Goal: Information Seeking & Learning: Learn about a topic

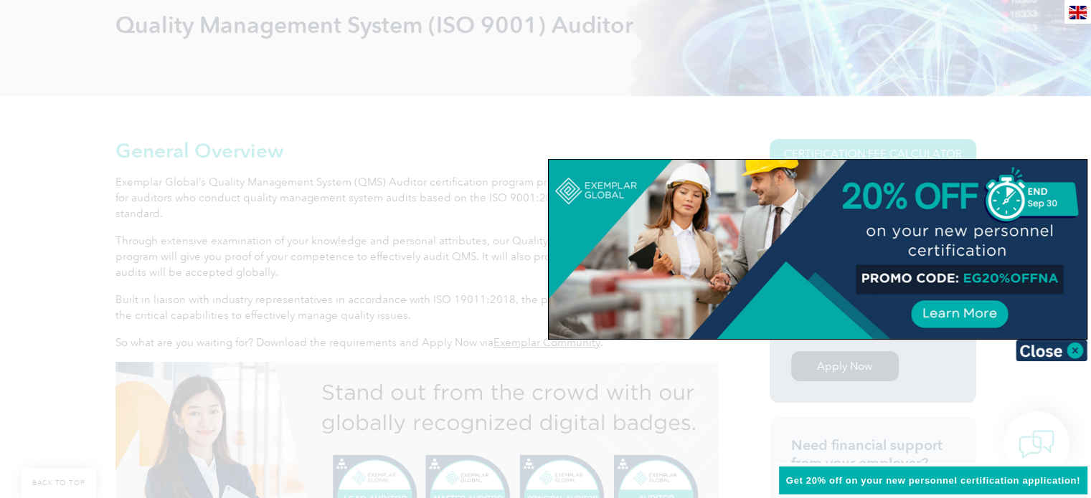
scroll to position [243, 0]
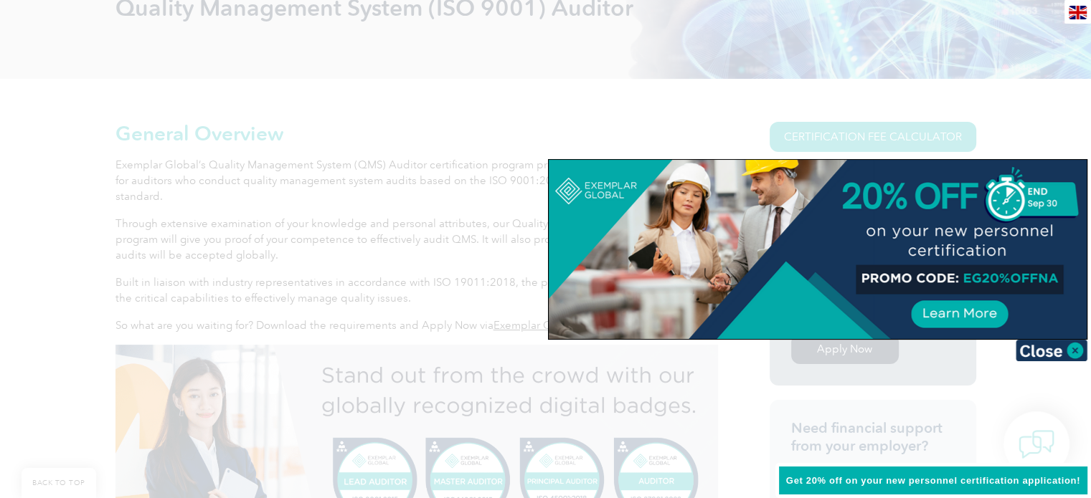
click at [636, 128] on div at bounding box center [545, 249] width 1091 height 498
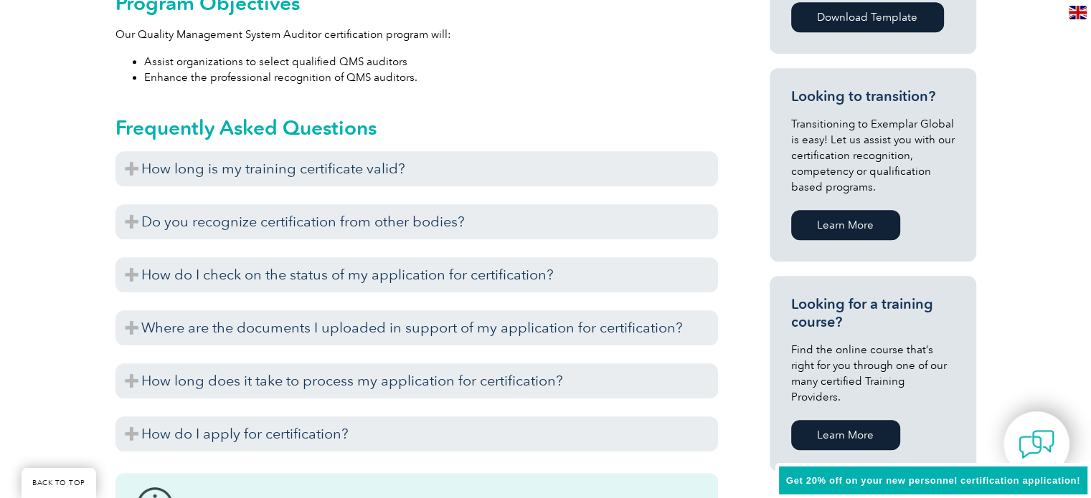
scroll to position [846, 0]
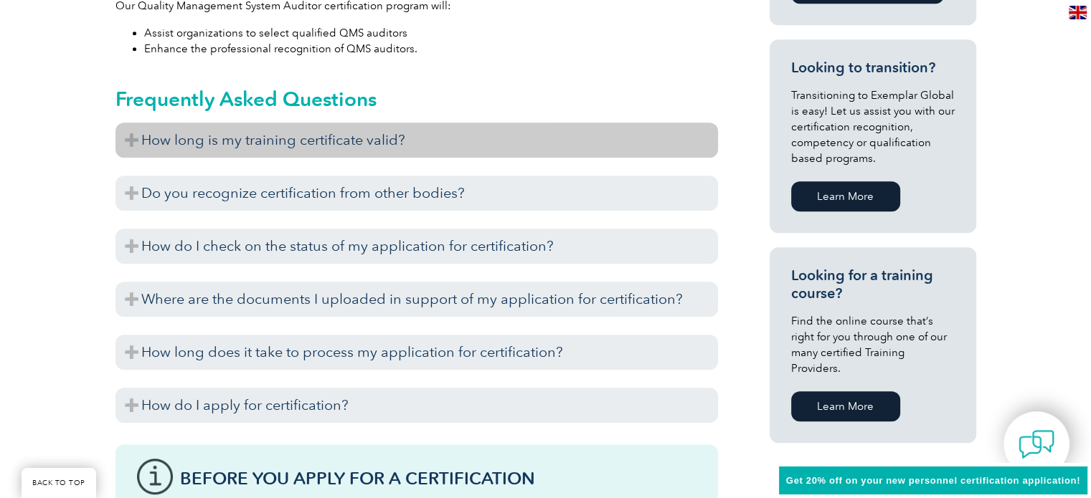
click at [600, 156] on h3 "How long is my training certificate valid?" at bounding box center [416, 140] width 602 height 35
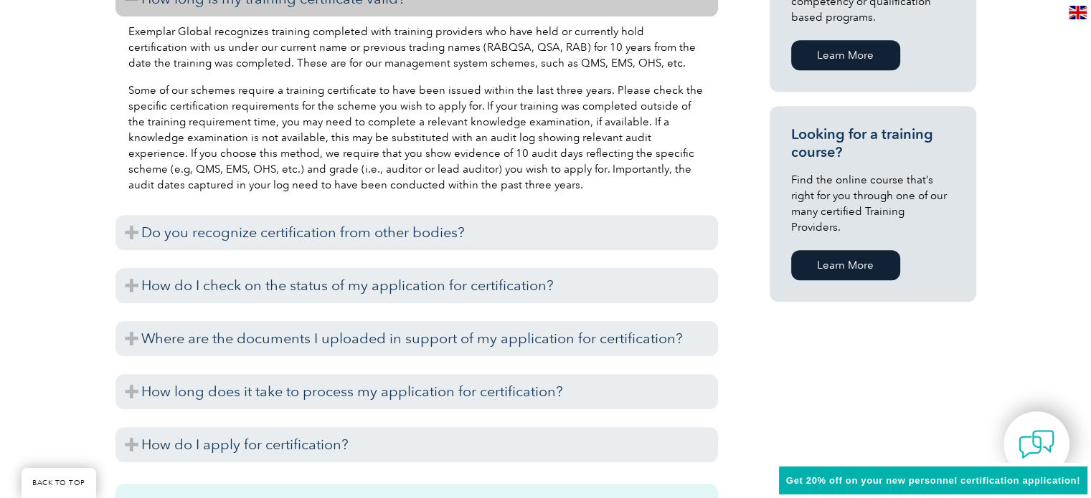
scroll to position [989, 0]
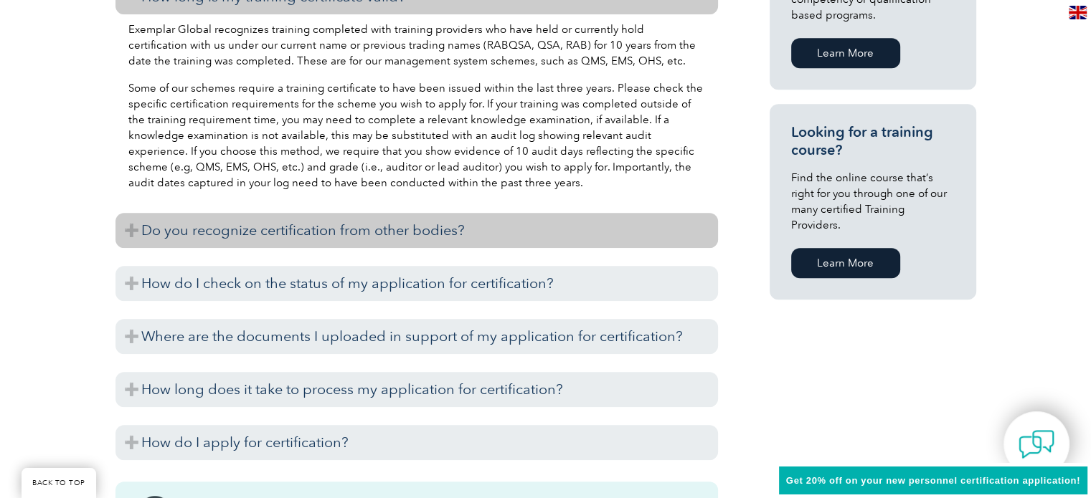
click at [353, 228] on h3 "Do you recognize certification from other bodies?" at bounding box center [416, 230] width 602 height 35
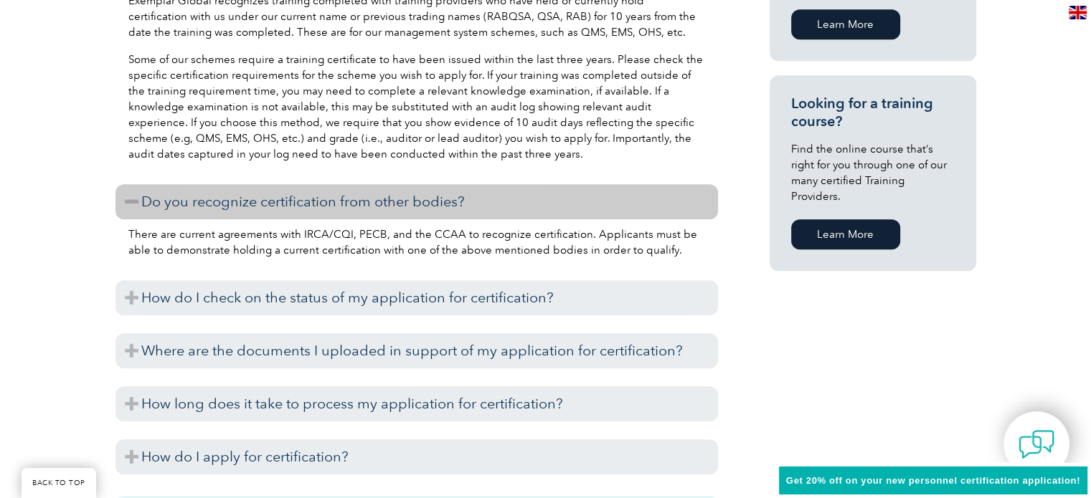
scroll to position [1046, 0]
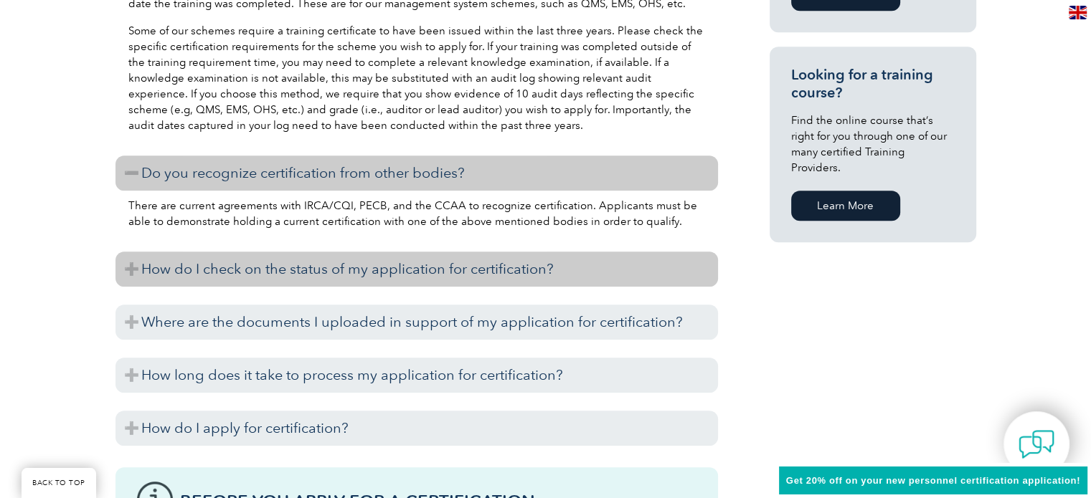
click at [361, 276] on h3 "How do I check on the status of my application for certification?" at bounding box center [416, 269] width 602 height 35
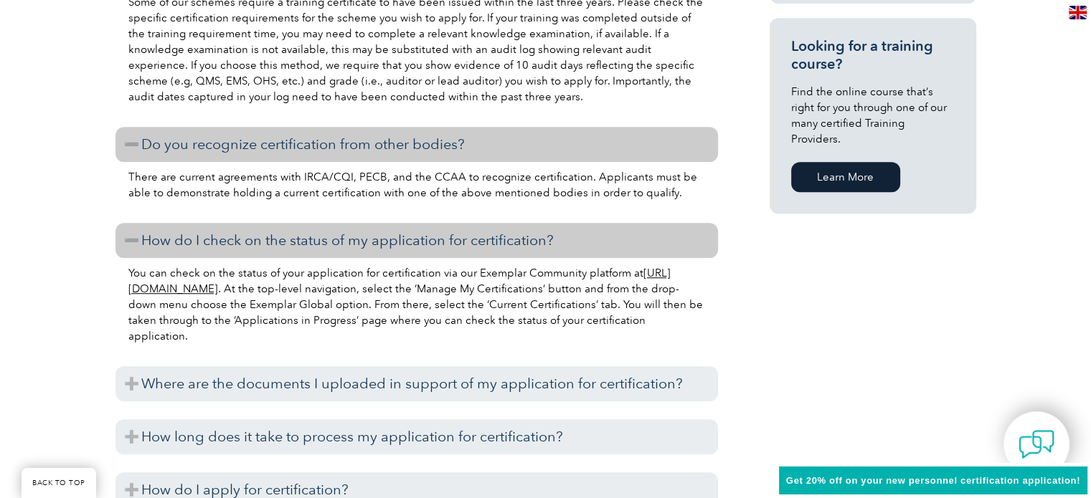
scroll to position [1104, 0]
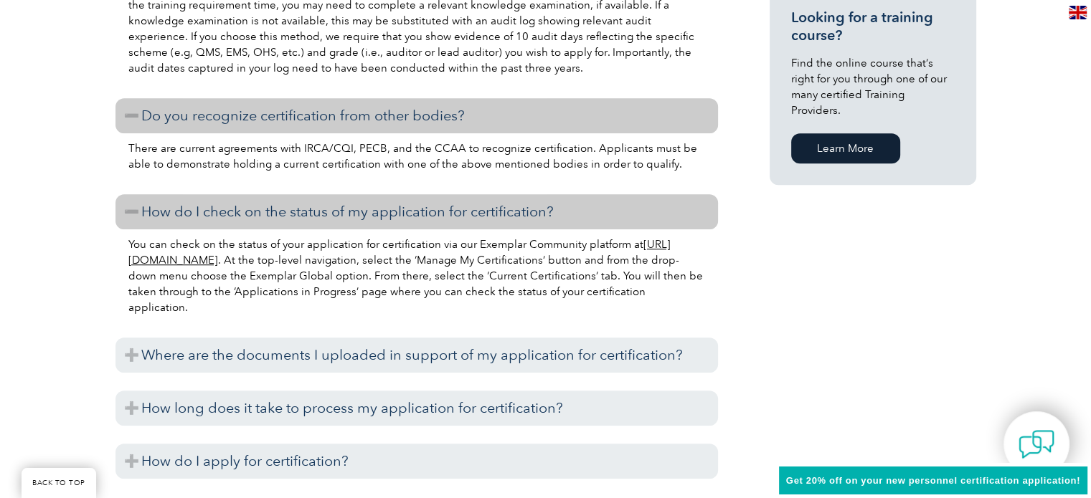
click at [276, 255] on link "https://community.exemplarglobal.org/" at bounding box center [399, 252] width 542 height 29
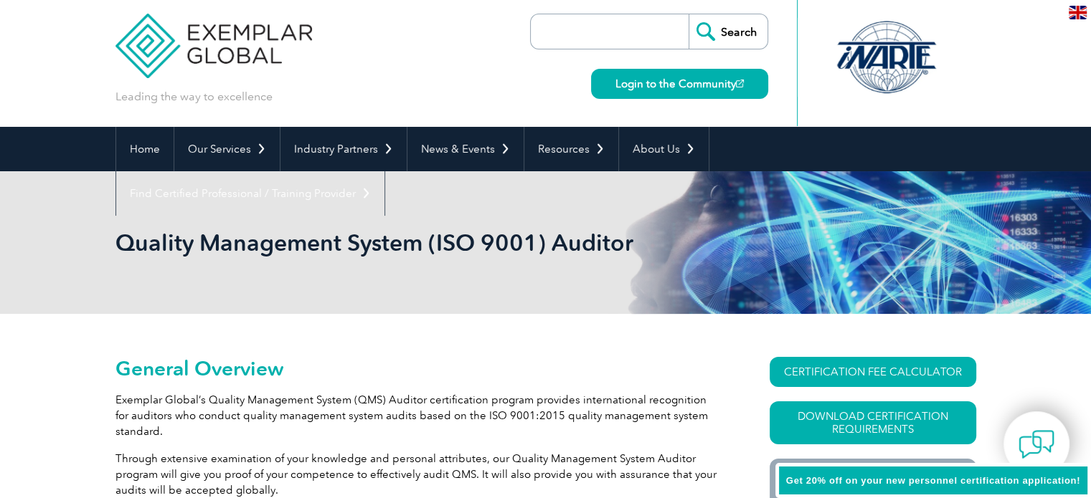
scroll to position [0, 0]
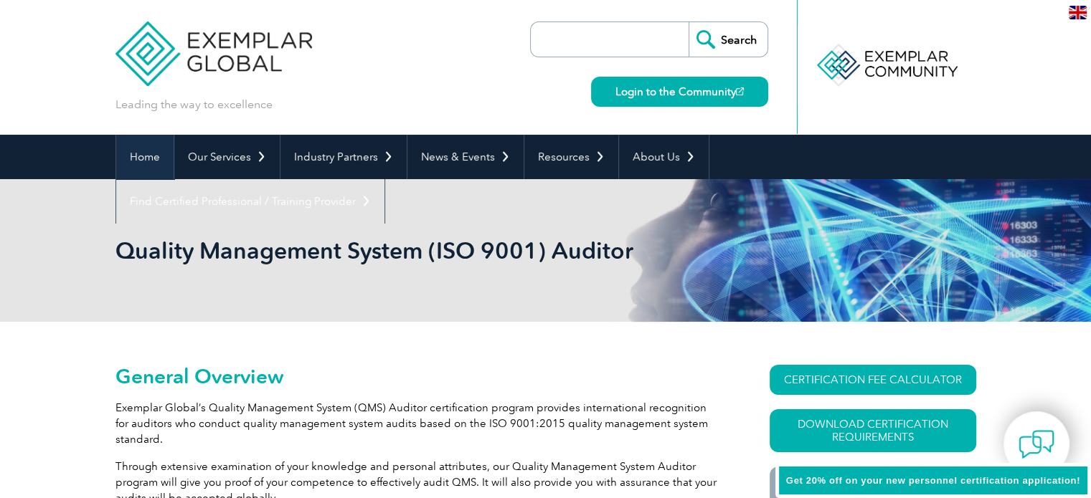
click at [155, 156] on link "Home" at bounding box center [144, 157] width 57 height 44
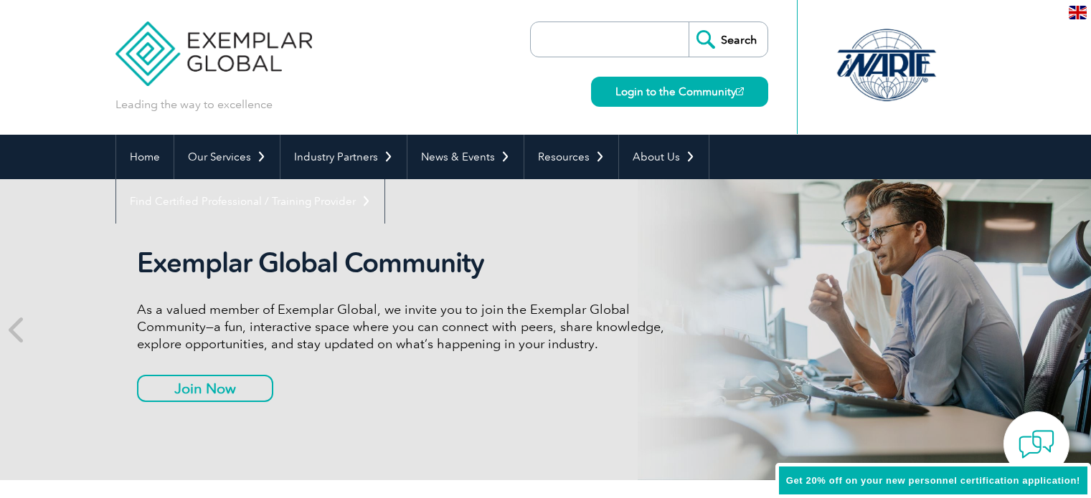
scroll to position [29, 0]
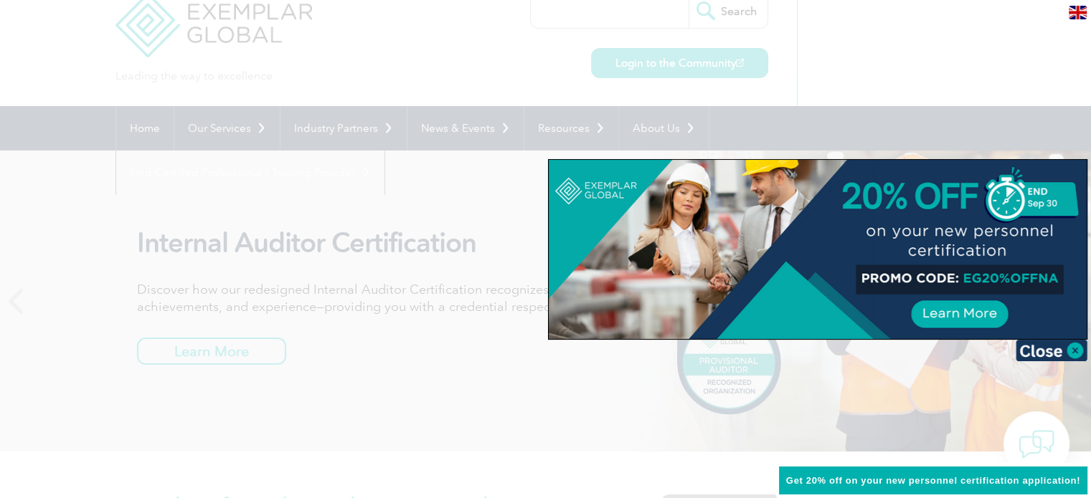
click at [426, 282] on div at bounding box center [545, 249] width 1091 height 498
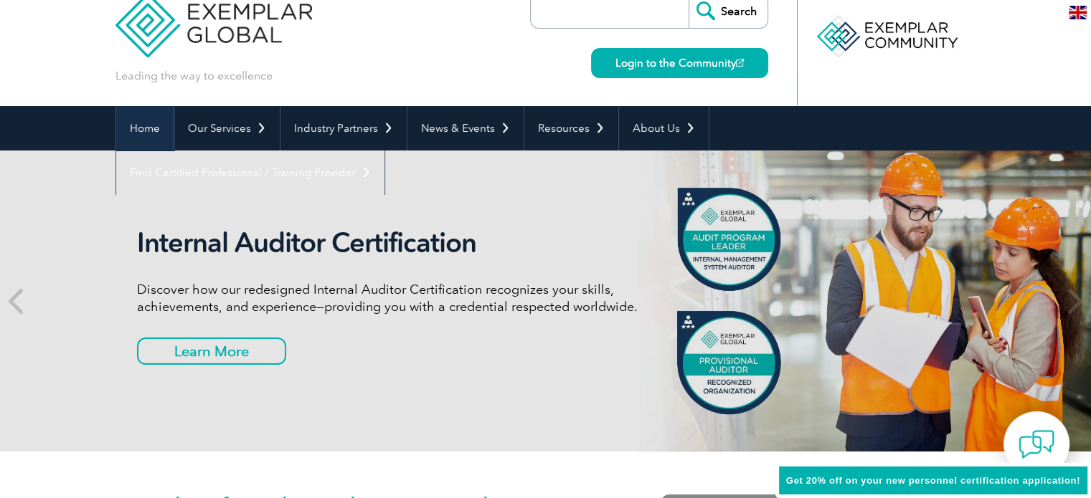
click at [143, 137] on link "Home" at bounding box center [144, 128] width 57 height 44
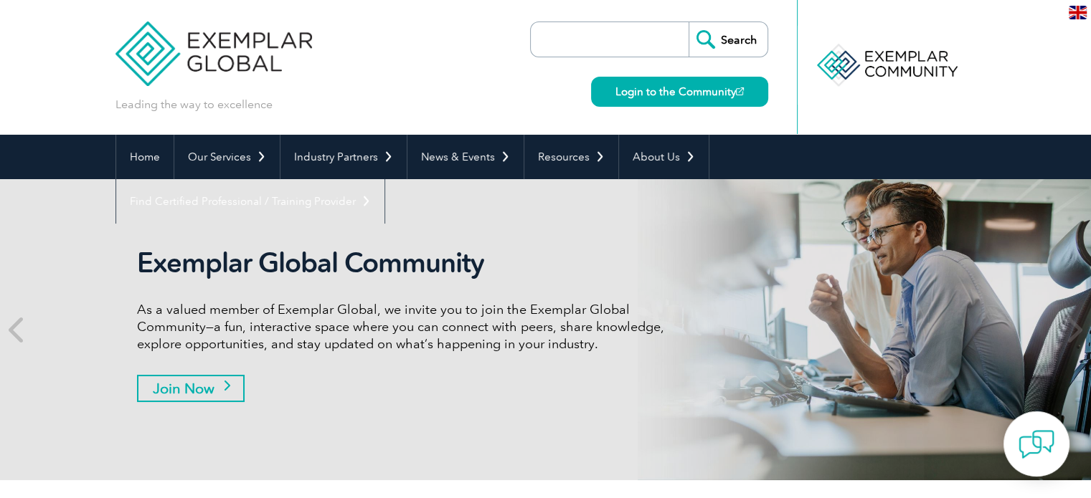
click at [228, 388] on link "Join Now" at bounding box center [191, 388] width 108 height 27
